Goal: Information Seeking & Learning: Learn about a topic

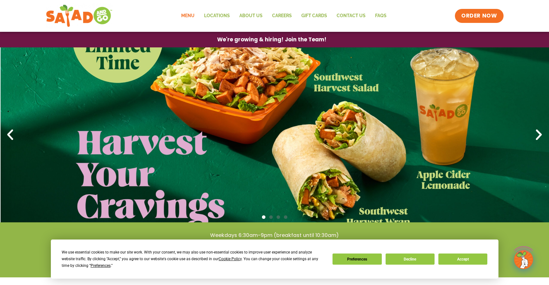
click at [192, 14] on link "Menu" at bounding box center [188, 16] width 23 height 15
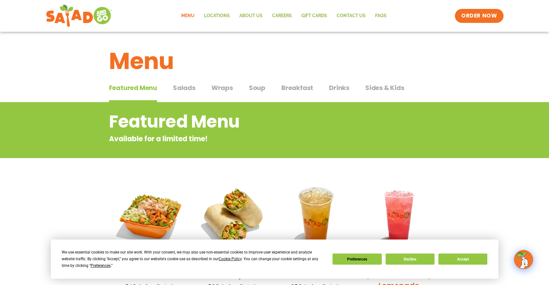
click at [218, 87] on span "Wraps" at bounding box center [223, 88] width 22 height 10
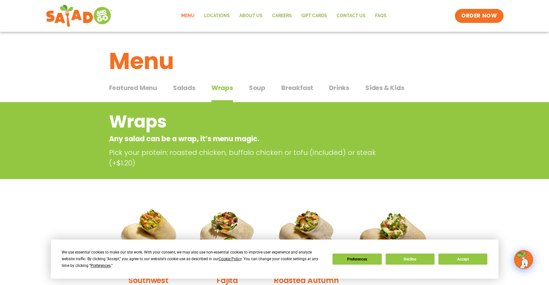
click at [261, 88] on span "Soup" at bounding box center [257, 88] width 17 height 10
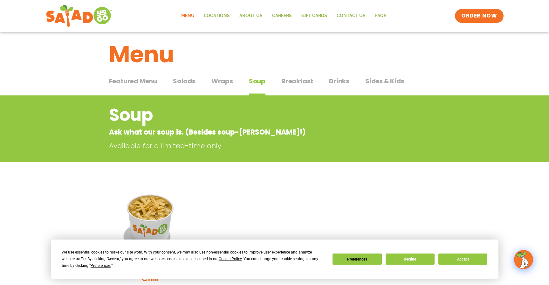
scroll to position [5, 0]
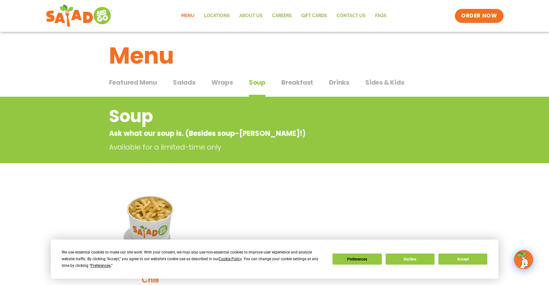
click at [294, 83] on span "Breakfast" at bounding box center [297, 83] width 32 height 10
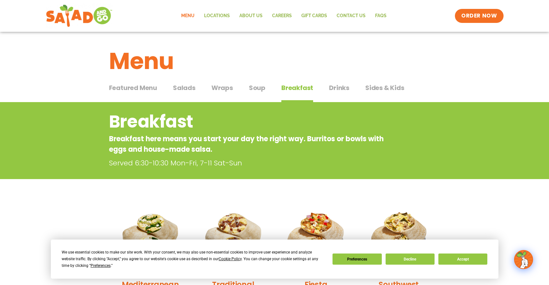
click at [378, 88] on span "Sides & Kids" at bounding box center [384, 88] width 39 height 10
